Goal: Transaction & Acquisition: Purchase product/service

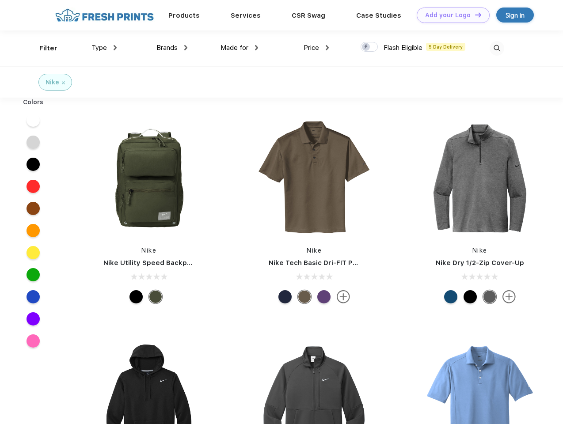
click at [450, 15] on link "Add your Logo Design Tool" at bounding box center [453, 15] width 73 height 15
click at [0, 0] on div "Design Tool" at bounding box center [0, 0] width 0 height 0
click at [474, 15] on link "Add your Logo Design Tool" at bounding box center [453, 15] width 73 height 15
click at [42, 48] on div "Filter" at bounding box center [48, 48] width 18 height 10
click at [104, 48] on span "Type" at bounding box center [99, 48] width 15 height 8
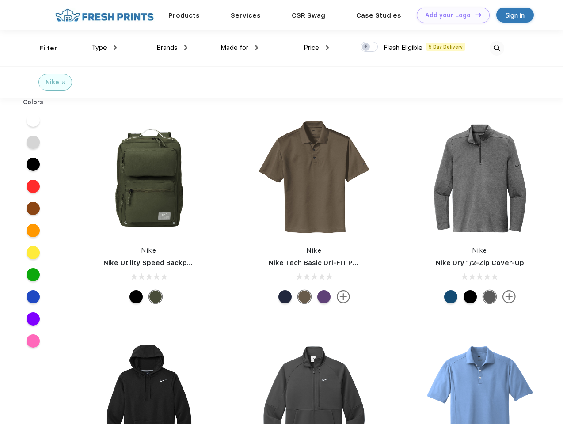
click at [172, 48] on span "Brands" at bounding box center [167, 48] width 21 height 8
click at [240, 48] on span "Made for" at bounding box center [235, 48] width 28 height 8
click at [317, 48] on span "Price" at bounding box center [311, 48] width 15 height 8
click at [370, 47] on div at bounding box center [369, 47] width 17 height 10
click at [366, 47] on input "checkbox" at bounding box center [364, 45] width 6 height 6
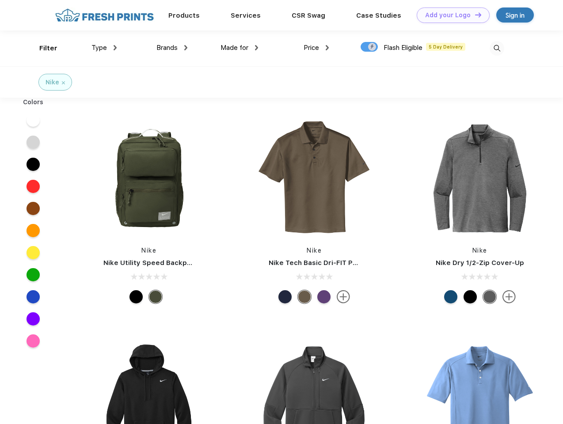
click at [497, 48] on img at bounding box center [497, 48] width 15 height 15
